Goal: Transaction & Acquisition: Book appointment/travel/reservation

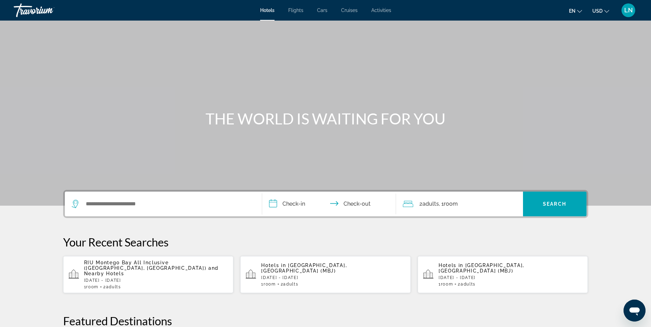
click at [146, 266] on p "RIU Montego Bay All Inclusive ([GEOGRAPHIC_DATA], [GEOGRAPHIC_DATA]) and Nearby…" at bounding box center [156, 268] width 144 height 16
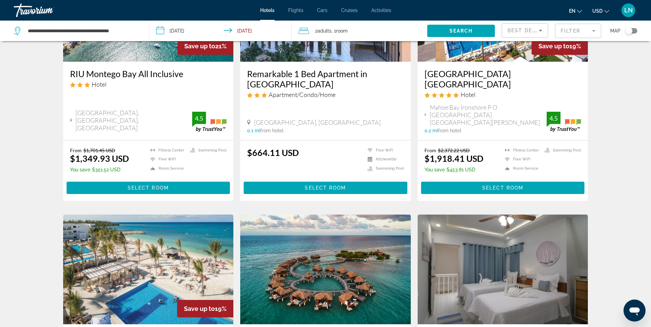
scroll to position [69, 0]
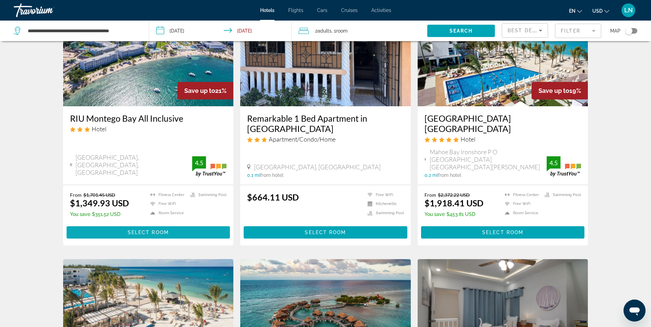
click at [149, 224] on span "Main content" at bounding box center [149, 232] width 164 height 16
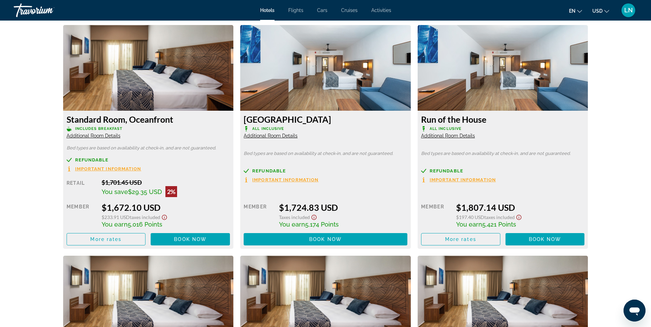
scroll to position [1442, 0]
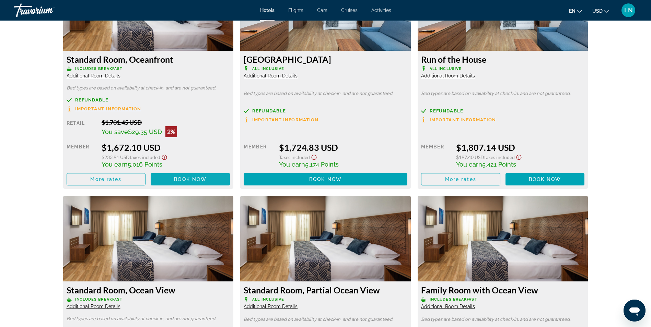
click at [183, 178] on span "Book now" at bounding box center [190, 179] width 33 height 5
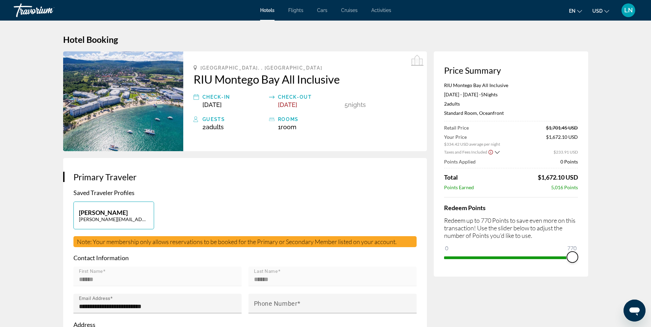
drag, startPoint x: 452, startPoint y: 248, endPoint x: 595, endPoint y: 251, distance: 143.5
drag, startPoint x: 574, startPoint y: 259, endPoint x: 448, endPoint y: 261, distance: 126.3
click at [448, 261] on div "Price Summary RIU Montego Bay All Inclusive [DATE] - [DATE] - 5 Night Nights 2 …" at bounding box center [511, 163] width 154 height 225
drag, startPoint x: 452, startPoint y: 248, endPoint x: 495, endPoint y: 248, distance: 43.2
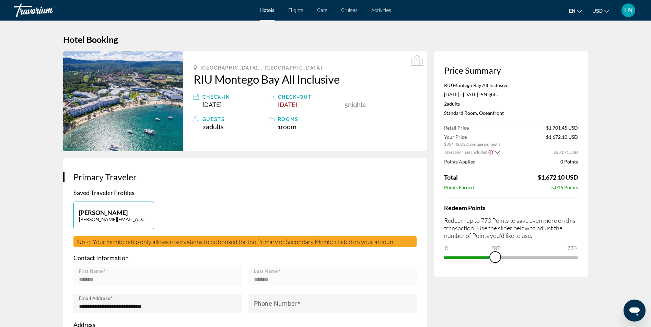
click at [495, 257] on ngx-slider "0 770 287" at bounding box center [511, 257] width 134 height 1
drag, startPoint x: 496, startPoint y: 254, endPoint x: 581, endPoint y: 257, distance: 84.8
click at [581, 257] on div "Price Summary RIU Montego Bay All Inclusive [DATE] - [DATE] - 5 Night Nights 2 …" at bounding box center [511, 163] width 154 height 225
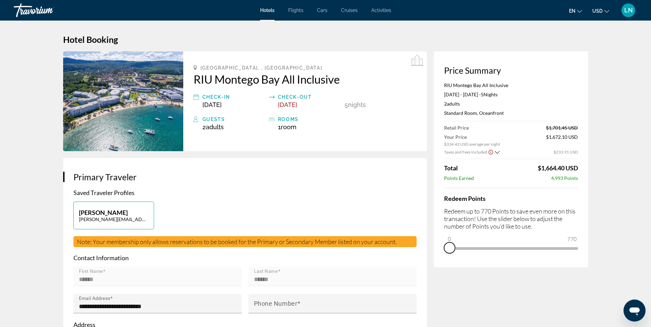
drag, startPoint x: 574, startPoint y: 257, endPoint x: 442, endPoint y: 259, distance: 132.5
click at [442, 259] on div "Price Summary RIU Montego Bay All Inclusive [DATE] - [DATE] - 5 Night Nights 2 …" at bounding box center [511, 159] width 154 height 216
click at [496, 154] on icon "Show Taxes and Fees breakdown" at bounding box center [497, 153] width 5 height 6
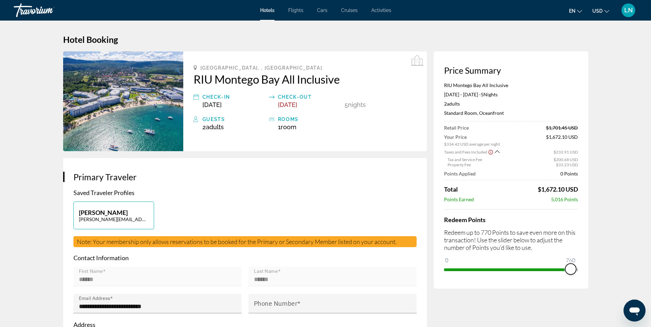
drag, startPoint x: 452, startPoint y: 260, endPoint x: 574, endPoint y: 260, distance: 122.5
click at [574, 269] on ngx-slider "0 770 760" at bounding box center [511, 269] width 134 height 1
drag, startPoint x: 574, startPoint y: 270, endPoint x: 437, endPoint y: 274, distance: 137.7
click at [437, 274] on div "Price Summary RIU Montego Bay All Inclusive [DATE] - [DATE] - 5 Night Nights 2 …" at bounding box center [511, 169] width 154 height 237
